Goal: Task Accomplishment & Management: Complete application form

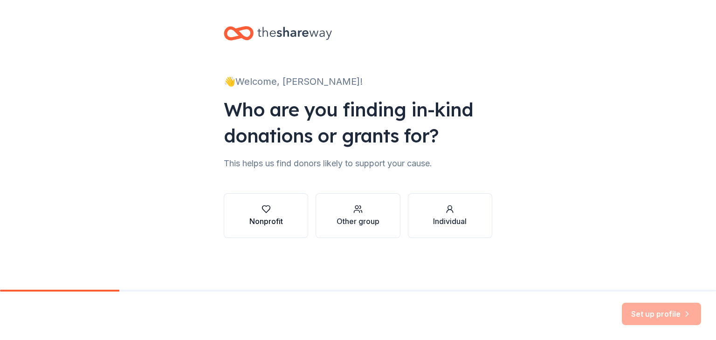
click at [272, 209] on div "button" at bounding box center [266, 209] width 34 height 9
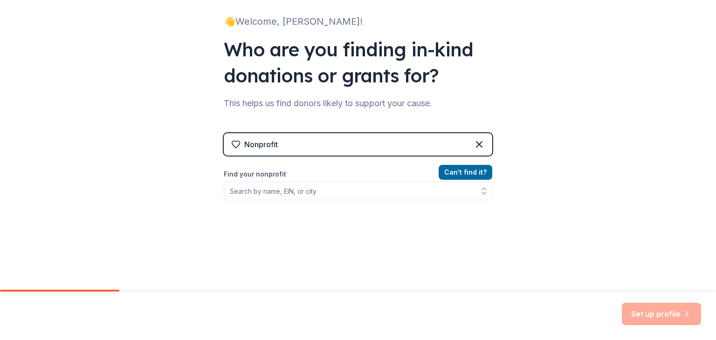
scroll to position [62, 0]
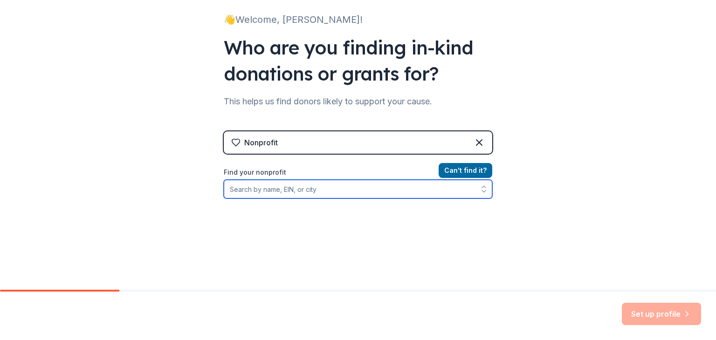
click at [357, 188] on input "Find your nonprofit" at bounding box center [358, 189] width 268 height 19
click at [315, 186] on input "Find your nonprofit" at bounding box center [358, 189] width 268 height 19
paste input "[US_EMPLOYER_IDENTIFICATION_NUMBER]"
type input "[US_EMPLOYER_IDENTIFICATION_NUMBER]"
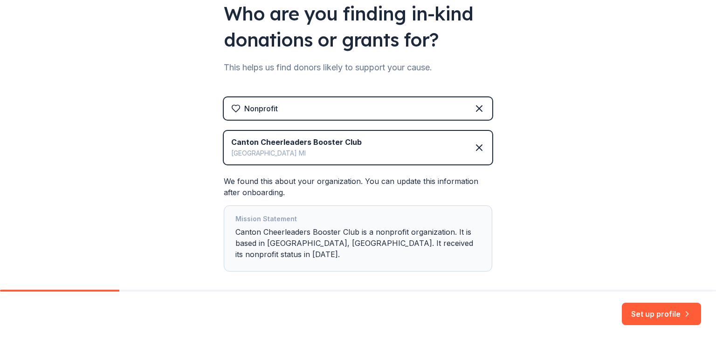
scroll to position [130, 0]
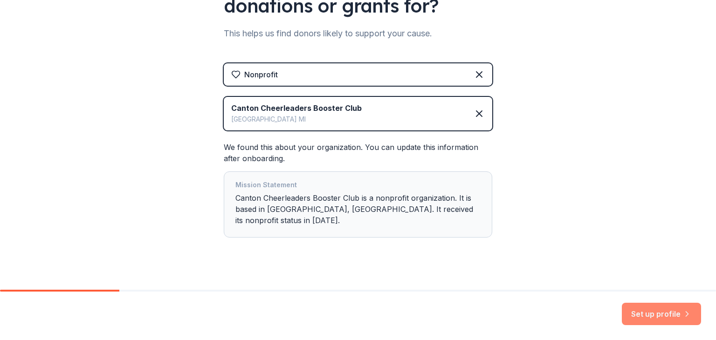
click at [670, 316] on button "Set up profile" at bounding box center [660, 314] width 79 height 22
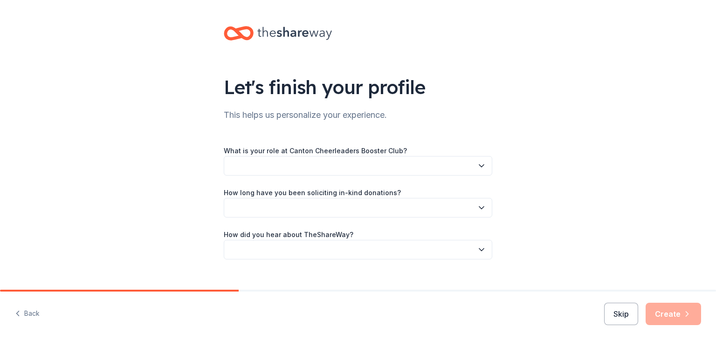
click at [477, 164] on icon "button" at bounding box center [481, 165] width 9 height 9
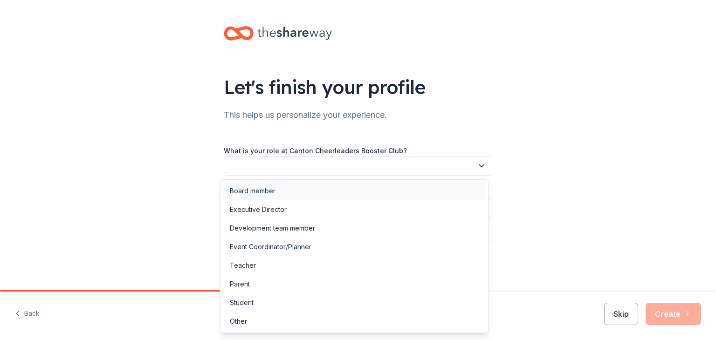
click at [414, 184] on div "Board member" at bounding box center [354, 191] width 264 height 19
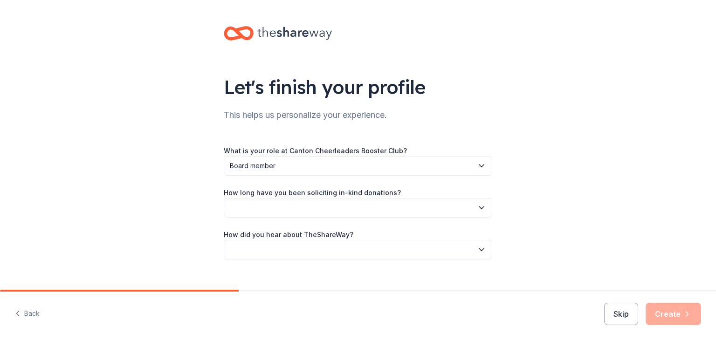
click at [424, 209] on button "button" at bounding box center [358, 208] width 268 height 20
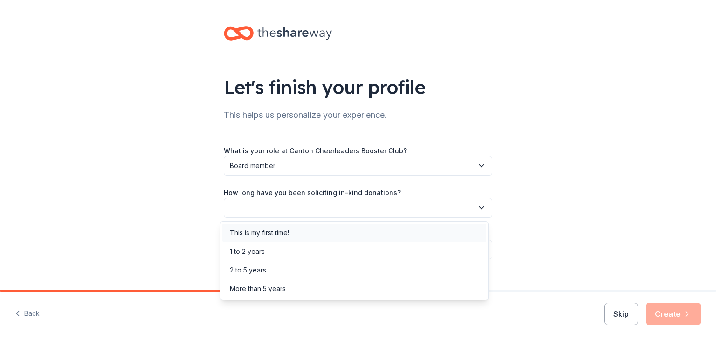
click at [398, 237] on div "This is my first time!" at bounding box center [354, 233] width 264 height 19
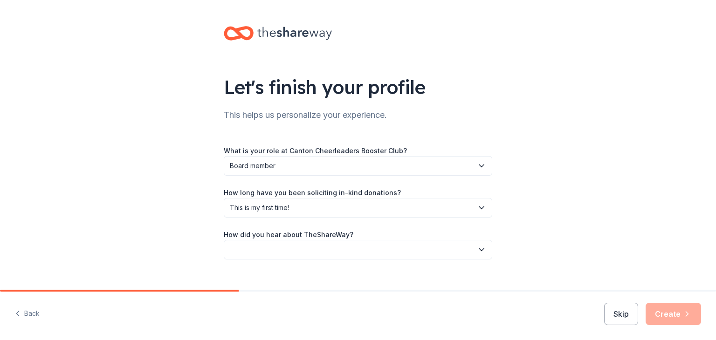
click at [401, 254] on button "button" at bounding box center [358, 250] width 268 height 20
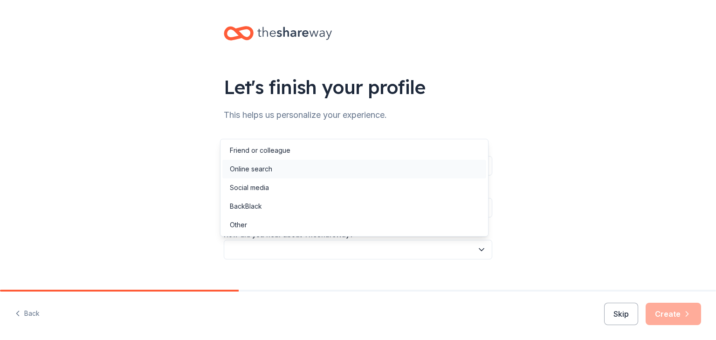
click at [411, 170] on div "Online search" at bounding box center [354, 169] width 264 height 19
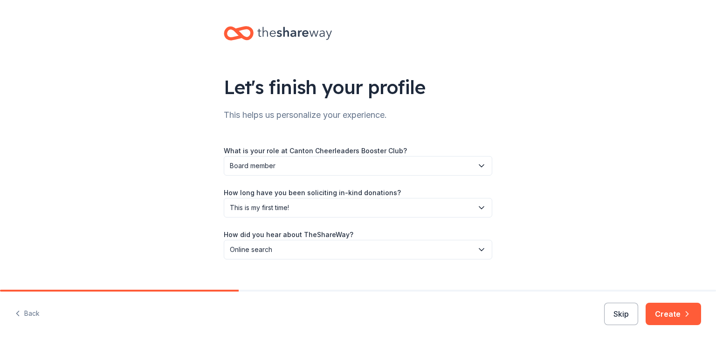
scroll to position [14, 0]
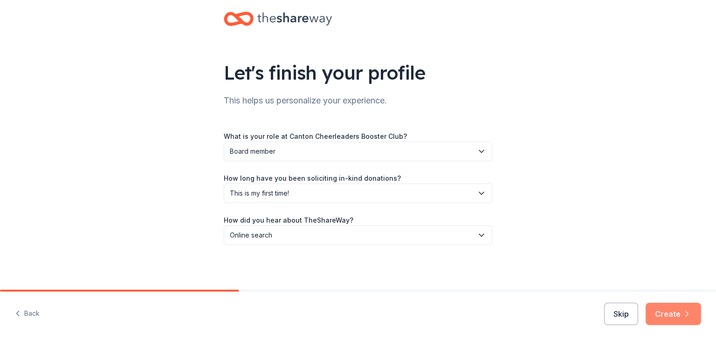
click at [684, 317] on icon "button" at bounding box center [686, 313] width 9 height 9
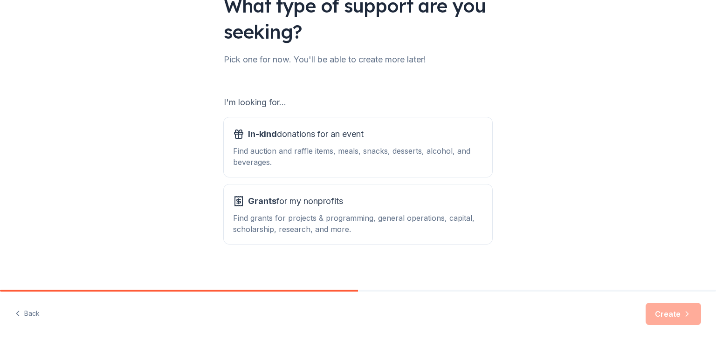
scroll to position [86, 0]
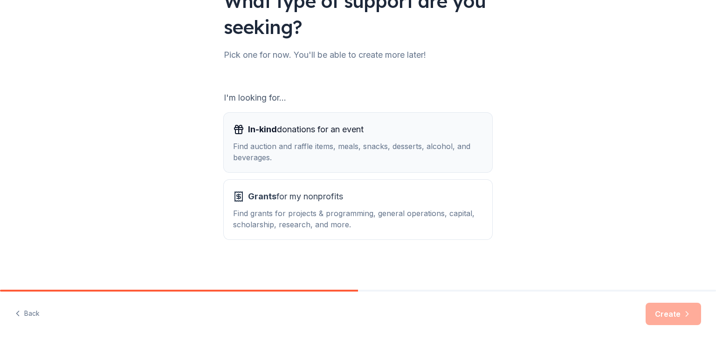
click at [452, 151] on div "Find auction and raffle items, meals, snacks, desserts, alcohol, and beverages." at bounding box center [358, 152] width 250 height 22
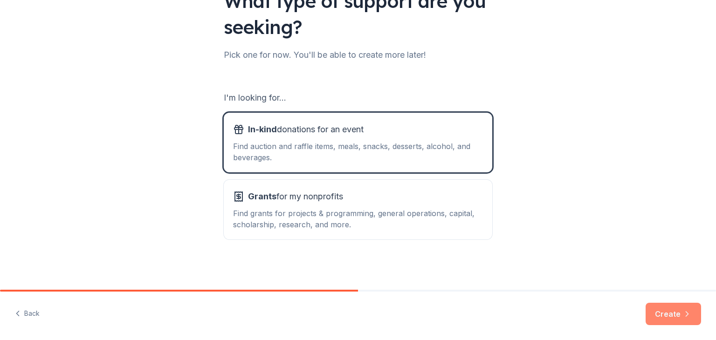
click at [673, 315] on button "Create" at bounding box center [672, 314] width 55 height 22
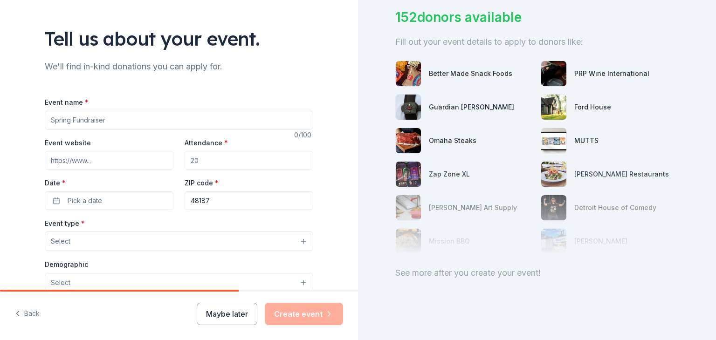
scroll to position [84, 0]
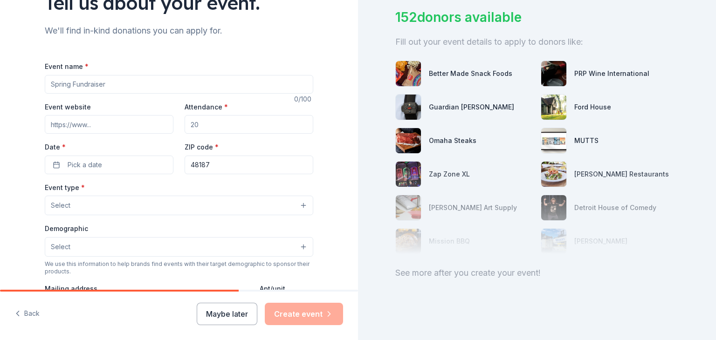
click at [152, 82] on input "Event name *" at bounding box center [179, 84] width 268 height 19
type input "H"
type input "Homecoming week"
click at [225, 123] on input "Attendance *" at bounding box center [248, 124] width 129 height 19
type input "50"
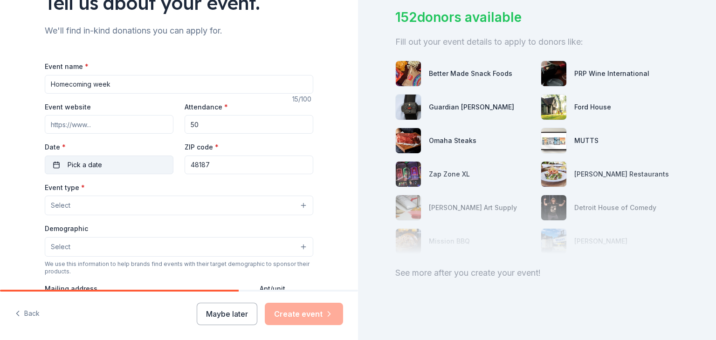
click at [130, 159] on button "Pick a date" at bounding box center [109, 165] width 129 height 19
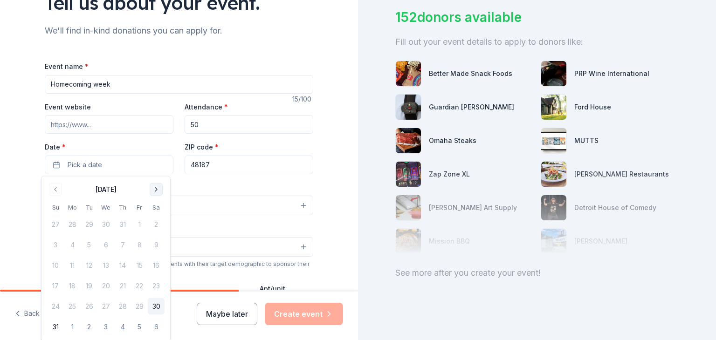
click at [155, 185] on button "Go to next month" at bounding box center [156, 189] width 13 height 13
click at [138, 266] on button "19" at bounding box center [139, 265] width 17 height 17
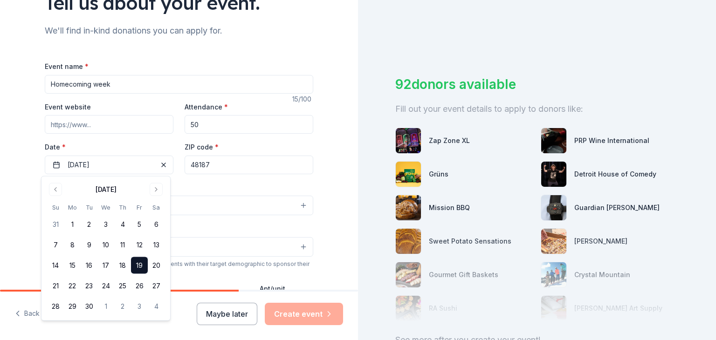
click at [327, 188] on div "Tell us about your event. We'll find in-kind donations you can apply for. Event…" at bounding box center [179, 226] width 358 height 620
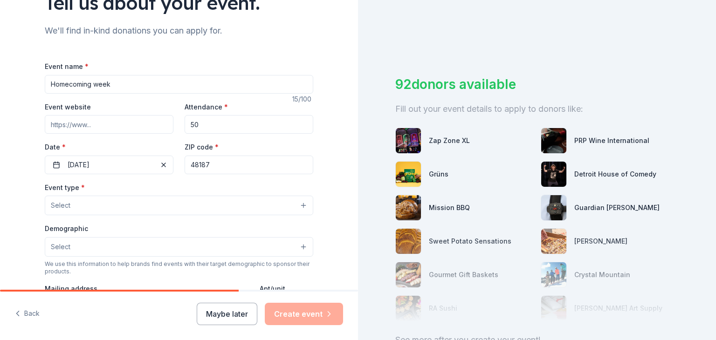
click at [265, 207] on button "Select" at bounding box center [179, 206] width 268 height 20
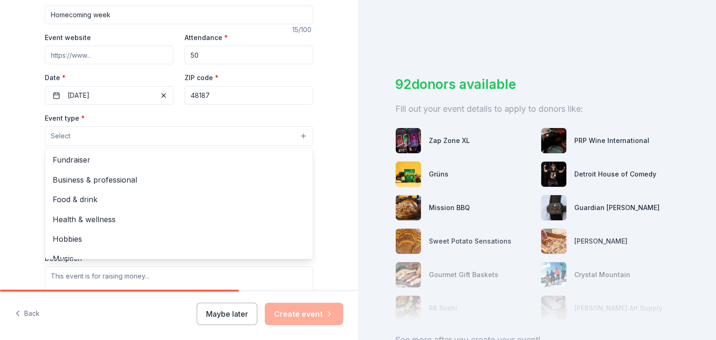
scroll to position [153, 0]
click at [114, 198] on span "Food & drink" at bounding box center [179, 200] width 252 height 12
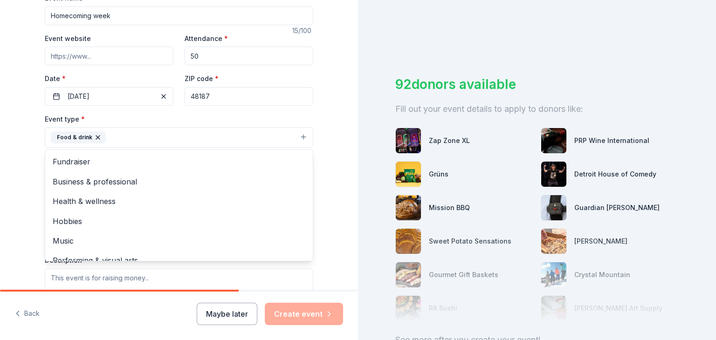
scroll to position [0, 0]
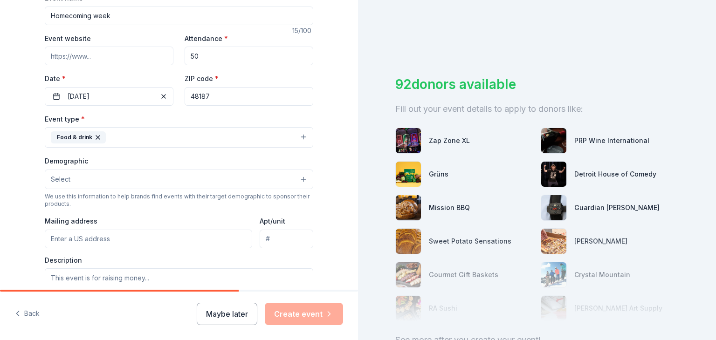
click at [171, 239] on input "Mailing address" at bounding box center [148, 239] width 207 height 19
click at [177, 235] on input "1432 saltz ct" at bounding box center [148, 239] width 207 height 19
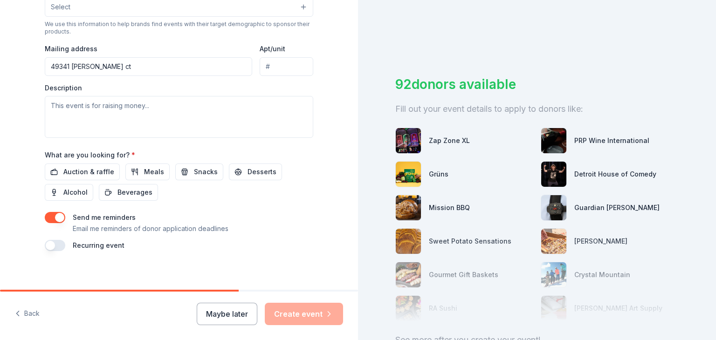
scroll to position [325, 0]
click at [117, 73] on input "49341 stanton ct" at bounding box center [148, 67] width 207 height 19
type input "49341 Stanton Court, Canton Township, MI, 48188"
click at [212, 110] on textarea at bounding box center [179, 117] width 268 height 42
click at [144, 177] on span "Meals" at bounding box center [154, 172] width 20 height 11
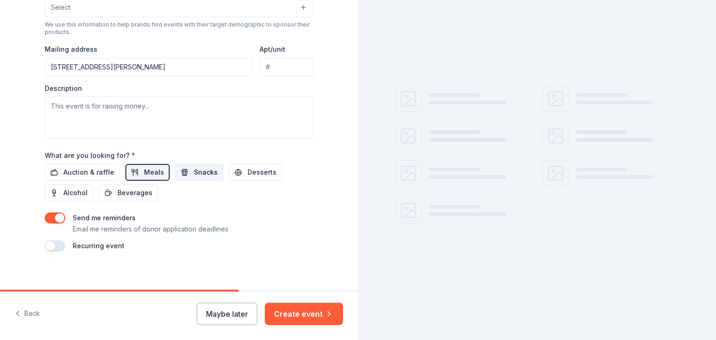
click at [194, 170] on span "Snacks" at bounding box center [206, 172] width 24 height 11
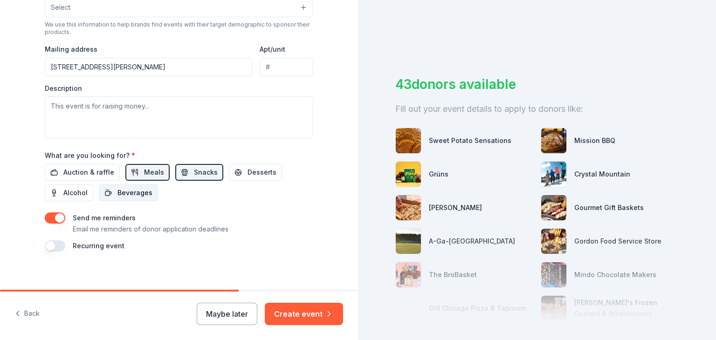
click at [134, 193] on span "Beverages" at bounding box center [134, 192] width 35 height 11
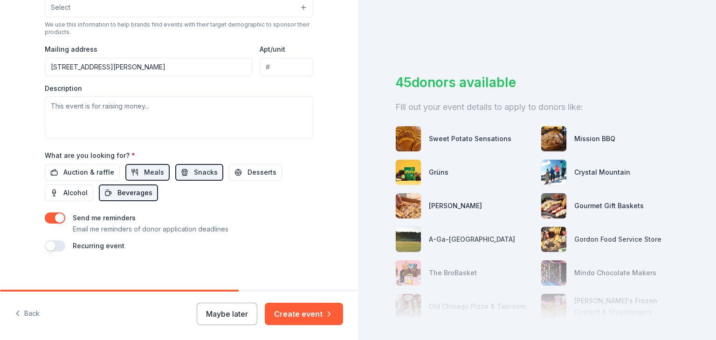
scroll to position [0, 0]
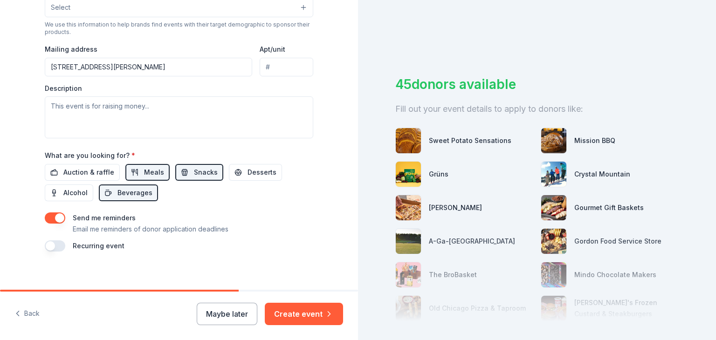
click at [442, 213] on div "[PERSON_NAME]" at bounding box center [464, 208] width 138 height 26
click at [445, 209] on div "[PERSON_NAME]" at bounding box center [455, 207] width 53 height 11
click at [414, 210] on img at bounding box center [407, 207] width 25 height 25
click at [302, 315] on button "Create event" at bounding box center [304, 314] width 78 height 22
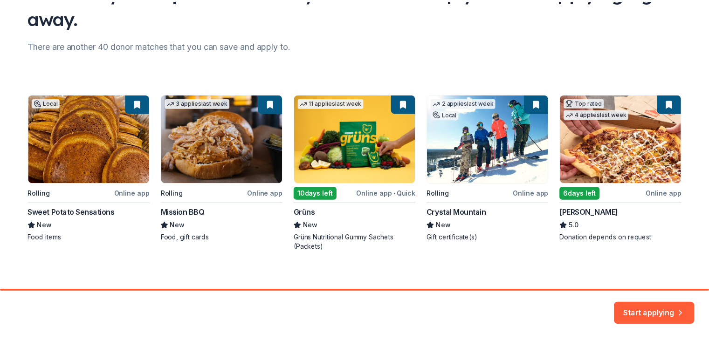
scroll to position [102, 0]
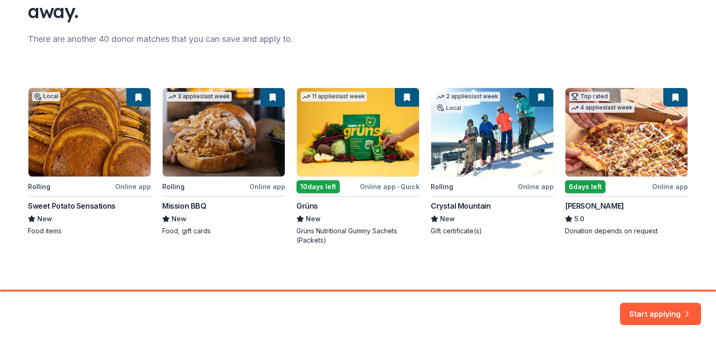
click at [661, 148] on div "Local Rolling Online app Sweet Potato Sensations New Food items 3 applies last …" at bounding box center [358, 166] width 660 height 157
click at [646, 229] on div "Local Rolling Online app Sweet Potato Sensations New Food items 3 applies last …" at bounding box center [358, 166] width 660 height 157
click at [594, 186] on div "Local Rolling Online app Sweet Potato Sensations New Food items 3 applies last …" at bounding box center [358, 166] width 660 height 157
click at [663, 151] on div "Local Rolling Online app Sweet Potato Sensations New Food items 3 applies last …" at bounding box center [358, 166] width 660 height 157
click at [674, 184] on div "Local Rolling Online app Sweet Potato Sensations New Food items 3 applies last …" at bounding box center [358, 166] width 660 height 157
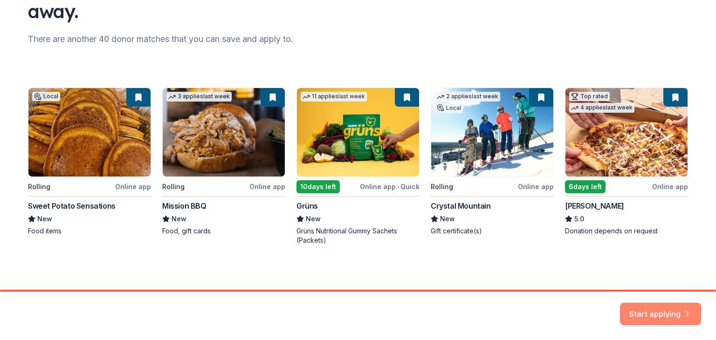
click at [684, 315] on button "Start applying" at bounding box center [660, 308] width 81 height 22
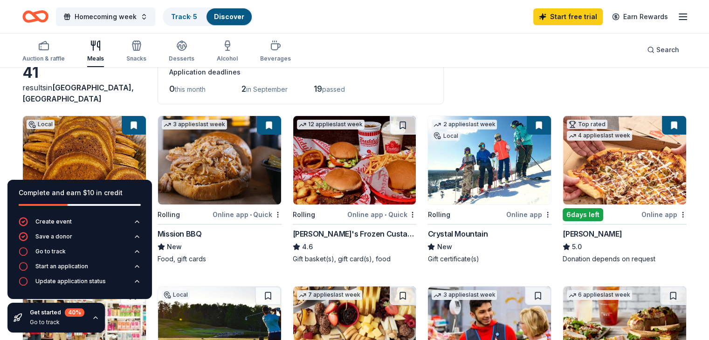
scroll to position [48, 0]
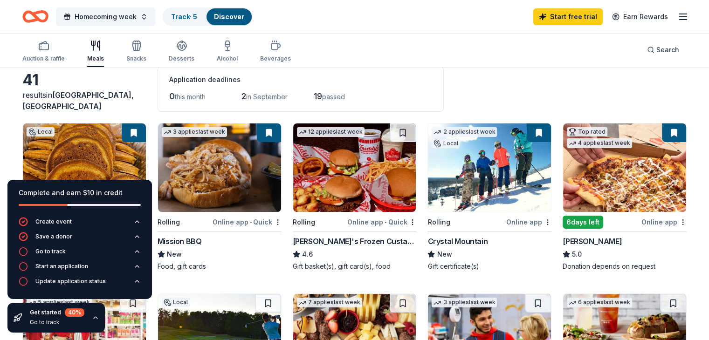
click at [650, 219] on div "Online app" at bounding box center [663, 222] width 45 height 12
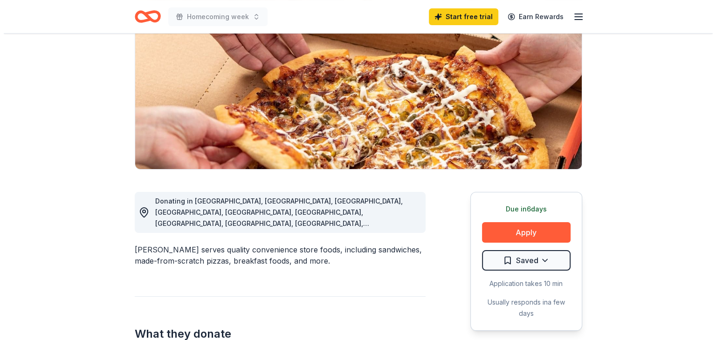
scroll to position [114, 0]
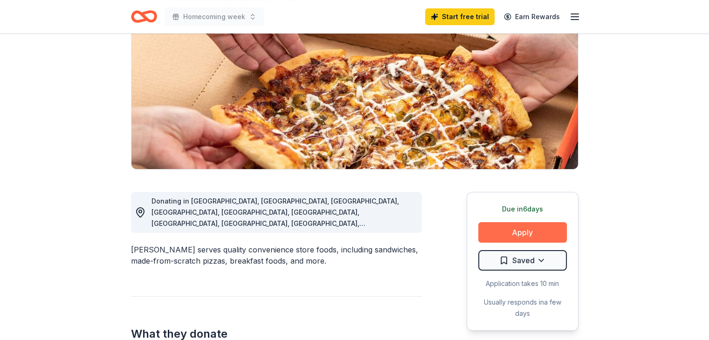
click at [553, 237] on button "Apply" at bounding box center [522, 232] width 89 height 20
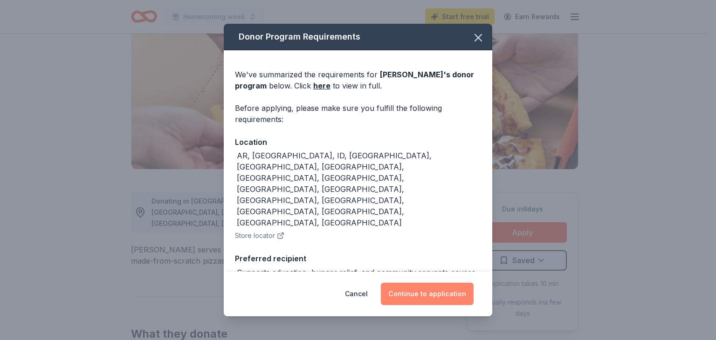
click at [423, 289] on button "Continue to application" at bounding box center [427, 294] width 93 height 22
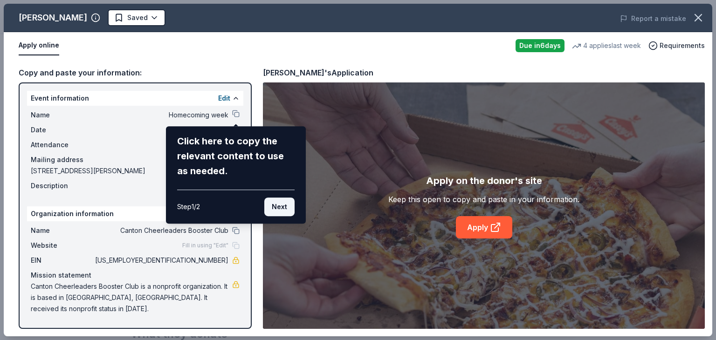
click at [280, 205] on button "Next" at bounding box center [279, 207] width 30 height 19
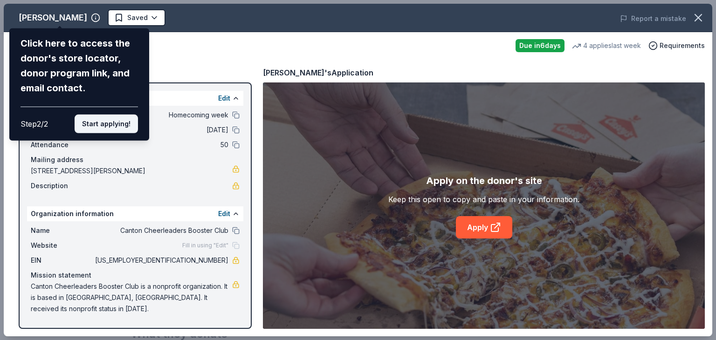
click at [110, 124] on button "Start applying!" at bounding box center [106, 124] width 63 height 19
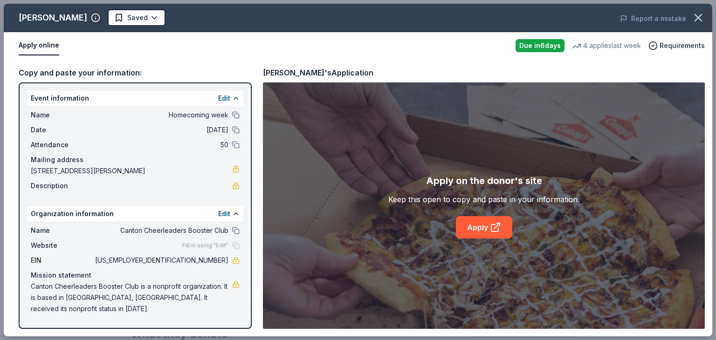
click at [263, 143] on div "Apply on the donor's site Keep this open to copy and paste in your information.…" at bounding box center [484, 205] width 442 height 246
click at [236, 145] on button at bounding box center [235, 144] width 7 height 7
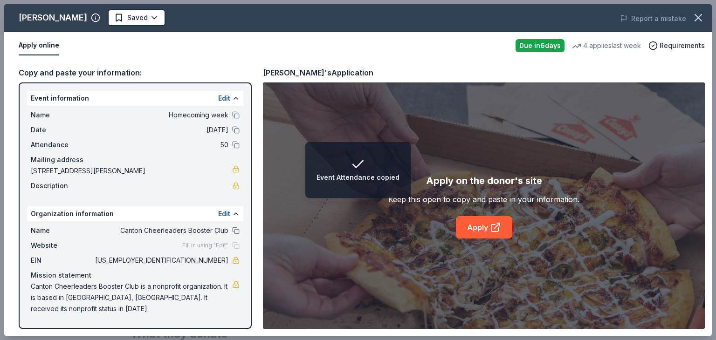
click at [237, 130] on button at bounding box center [235, 129] width 7 height 7
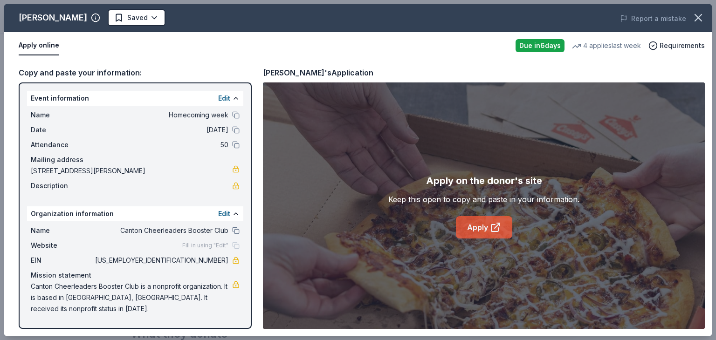
click at [482, 223] on link "Apply" at bounding box center [484, 227] width 56 height 22
